Goal: Information Seeking & Learning: Check status

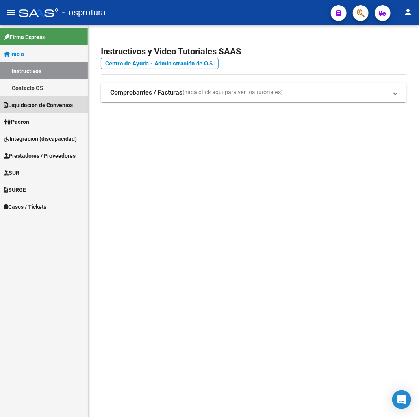
click at [48, 104] on span "Liquidación de Convenios" at bounding box center [38, 105] width 69 height 9
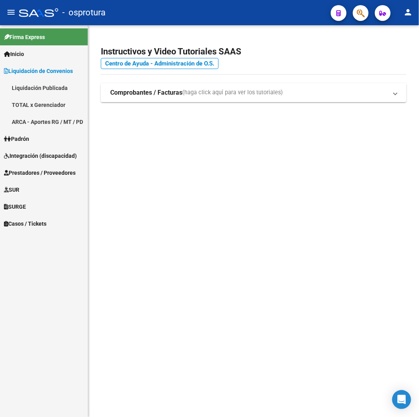
click at [57, 118] on link "ARCA - Aportes RG / MT / PD" at bounding box center [44, 121] width 88 height 17
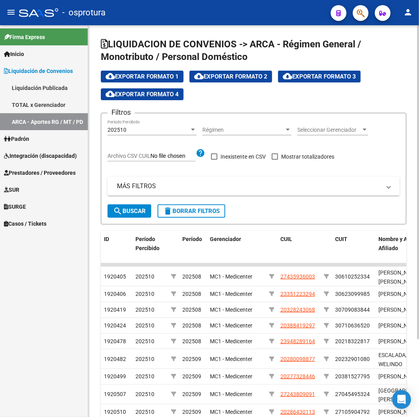
click at [141, 157] on span "Archivo CSV CUIL" at bounding box center [129, 156] width 43 height 6
click at [151, 157] on input "Archivo CSV CUIL" at bounding box center [173, 156] width 45 height 7
type input "C:\fakepath\archivo para filtrar en SAAS.csv"
click at [153, 134] on div "202510 Período Percibido" at bounding box center [152, 127] width 89 height 16
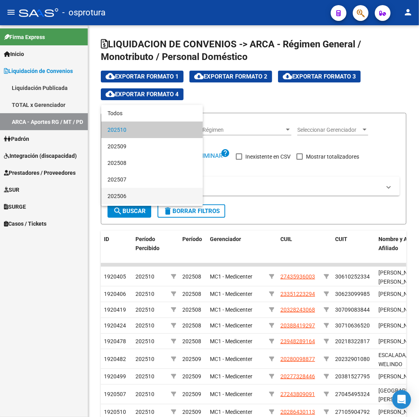
click at [137, 195] on span "202506" at bounding box center [152, 196] width 89 height 17
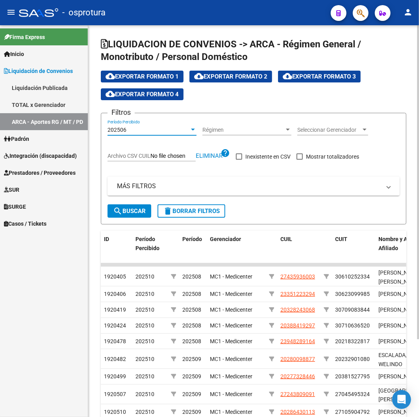
click at [134, 218] on form "Filtros 202506 Período Percibido Régimen Régimen Seleccionar Gerenciador Selecc…" at bounding box center [254, 169] width 306 height 112
click at [132, 208] on span "search Buscar" at bounding box center [129, 210] width 33 height 7
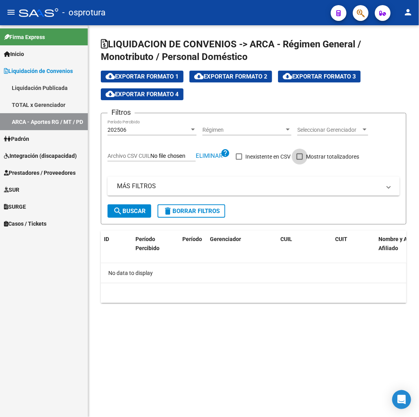
click at [306, 157] on label "Mostrar totalizadores" at bounding box center [328, 156] width 63 height 9
click at [300, 160] on input "Mostrar totalizadores" at bounding box center [300, 160] width 0 height 0
checkbox input "true"
click at [135, 213] on span "search Buscar" at bounding box center [129, 210] width 33 height 7
click at [140, 132] on div "202506" at bounding box center [149, 130] width 82 height 7
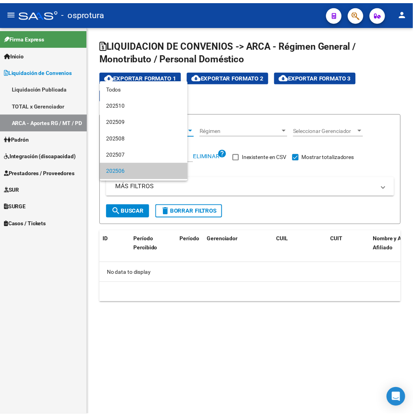
scroll to position [41, 0]
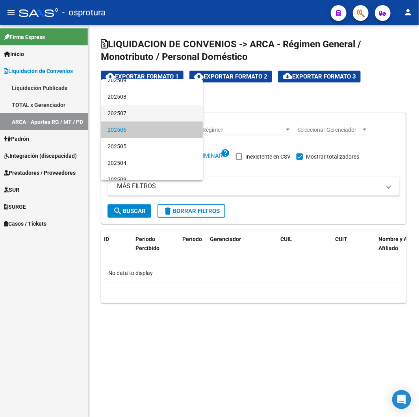
click at [123, 108] on span "202507" at bounding box center [152, 113] width 89 height 17
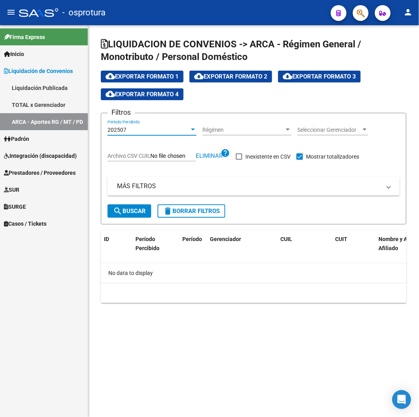
click at [128, 208] on span "search Buscar" at bounding box center [129, 210] width 33 height 7
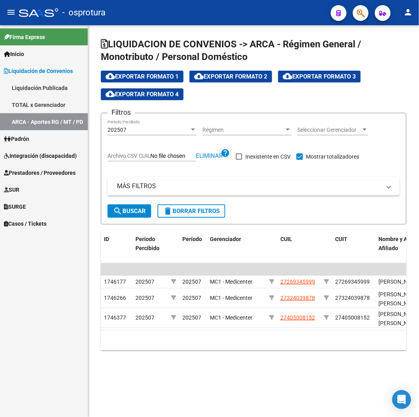
click at [265, 38] on h1 "LIQUIDACION DE CONVENIOS -> ARCA - Régimen General / Monotributo / Personal Dom…" at bounding box center [254, 51] width 306 height 26
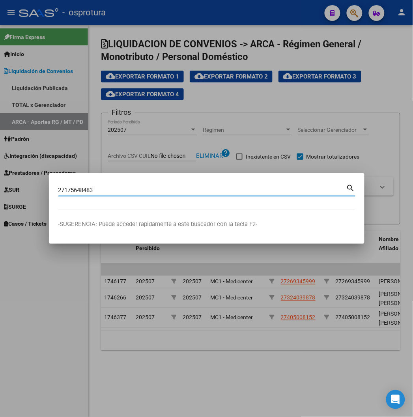
type input "27175648483"
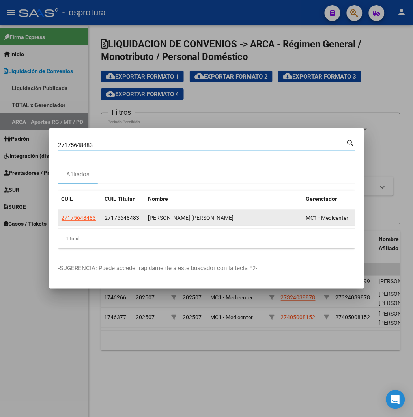
click at [62, 214] on span "27175648483" at bounding box center [79, 217] width 35 height 6
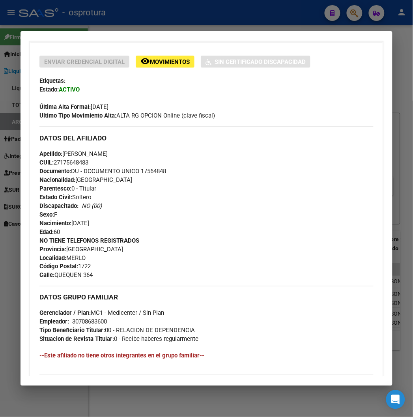
scroll to position [304, 0]
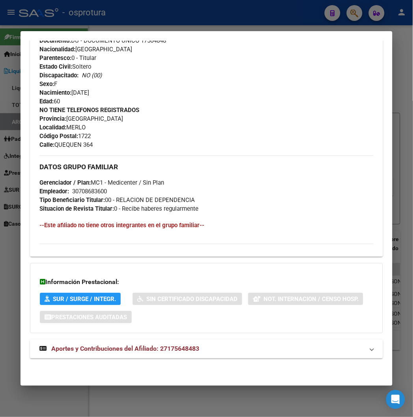
click at [89, 364] on div "DATOS [PERSON_NAME] ÁGIL: [PERSON_NAME] [PERSON_NAME] | ACTIVO | AFILIADO TITUL…" at bounding box center [206, 65] width 352 height 603
click at [96, 346] on span "Aportes y Contribuciones del Afiliado: 27175648483" at bounding box center [125, 348] width 148 height 7
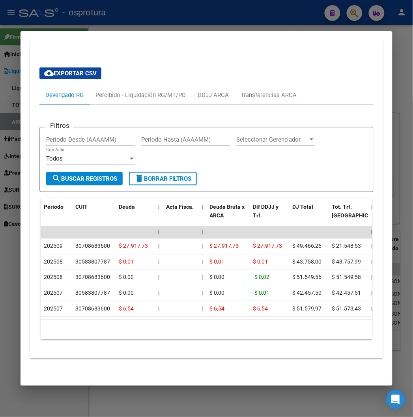
scroll to position [628, 0]
click at [105, 96] on div "Percibido - Liquidación RG/MT/PD" at bounding box center [140, 95] width 102 height 19
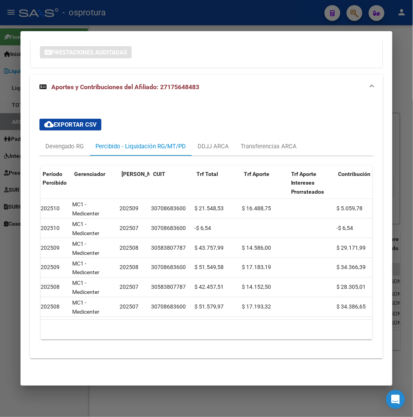
scroll to position [0, 7]
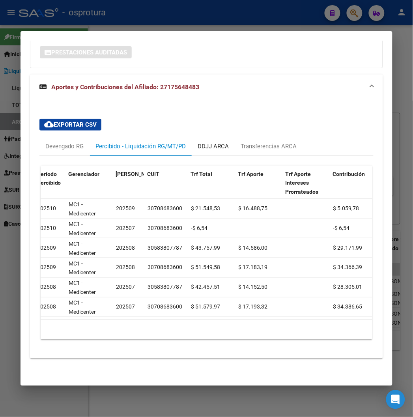
click at [211, 142] on div "DDJJ ARCA" at bounding box center [213, 146] width 31 height 9
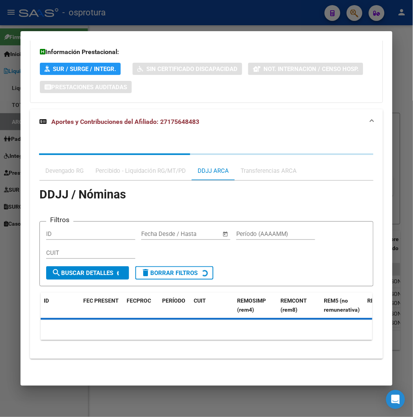
click at [246, 141] on div "Devengado RG Percibido - Liquidación RG/MT/PD DDJJ ARCA Transferencias ARCA DDJ…" at bounding box center [206, 246] width 352 height 225
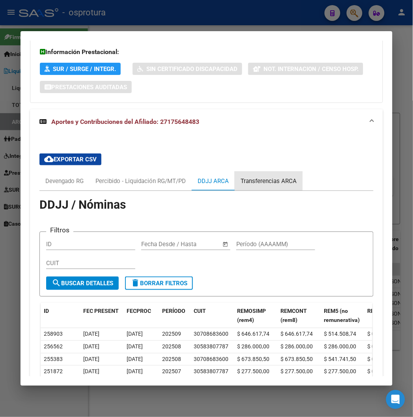
click at [242, 177] on div "Transferencias ARCA" at bounding box center [268, 181] width 56 height 9
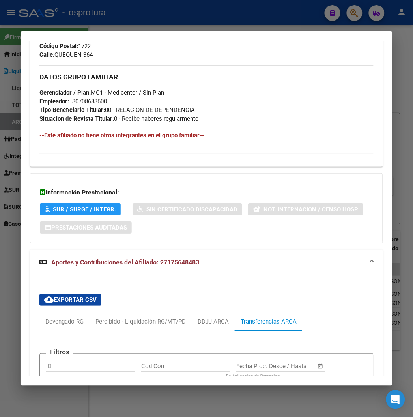
scroll to position [603, 0]
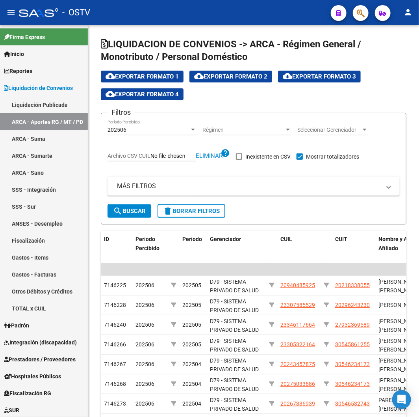
click at [167, 22] on mat-toolbar "menu - OSTV person" at bounding box center [209, 12] width 419 height 25
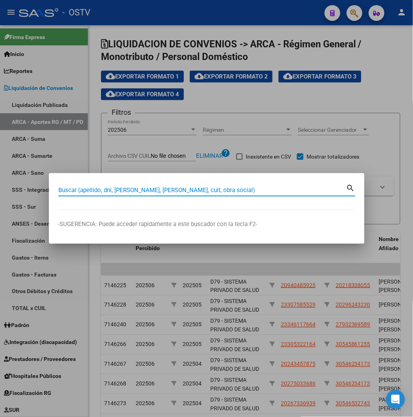
paste input "33237417"
type input "33237417"
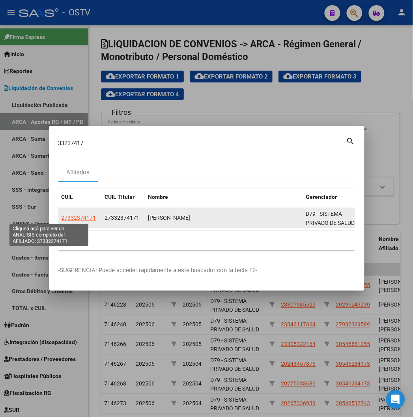
click at [62, 220] on span "27332374171" at bounding box center [79, 217] width 35 height 6
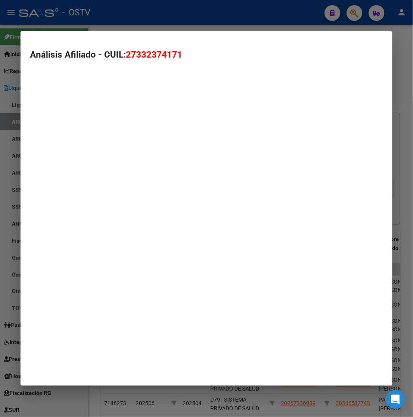
click at [42, 220] on mat-dialog-container "Análisis Afiliado - CUIL: 27332374171" at bounding box center [206, 208] width 371 height 354
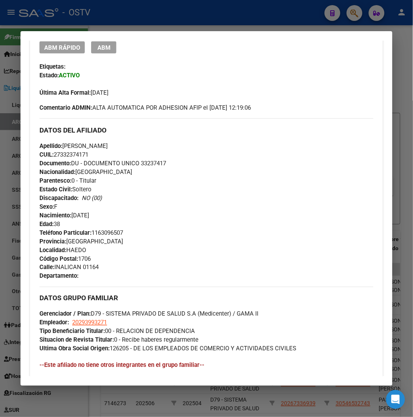
scroll to position [346, 0]
